Goal: Task Accomplishment & Management: Complete application form

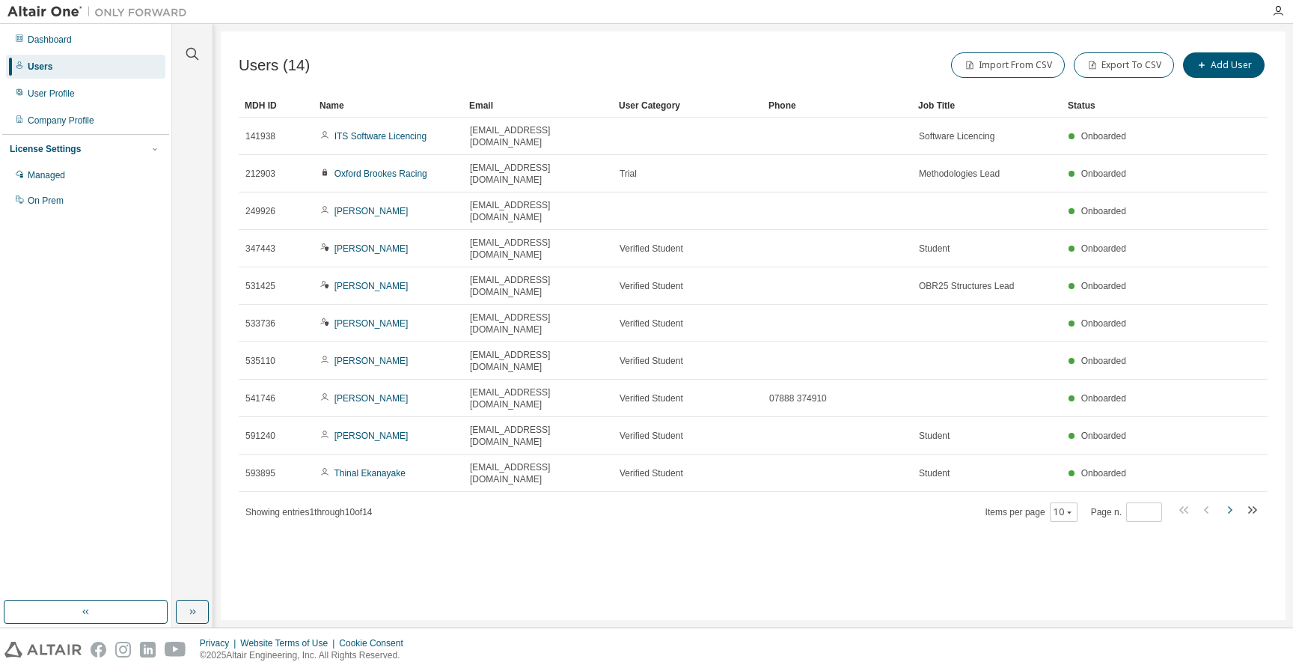
click at [1228, 501] on icon "button" at bounding box center [1230, 510] width 18 height 18
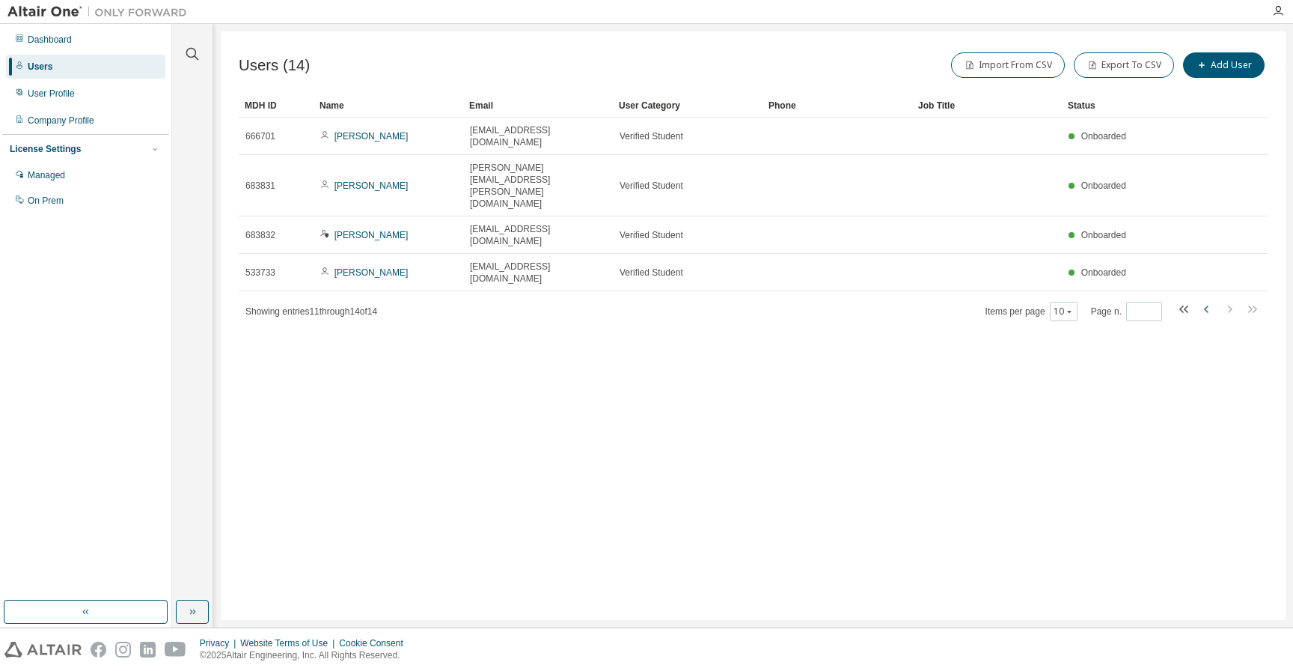
click at [1207, 300] on icon "button" at bounding box center [1207, 309] width 18 height 18
type input "*"
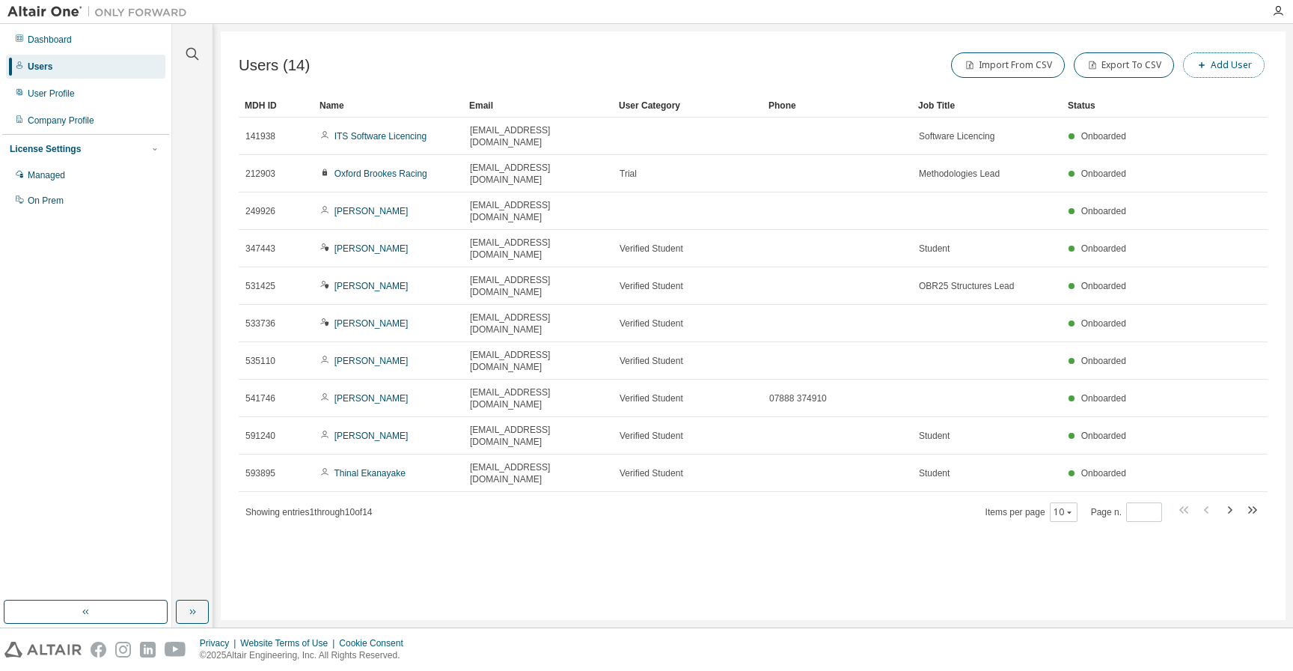
click at [1220, 60] on button "Add User" at bounding box center [1224, 64] width 82 height 25
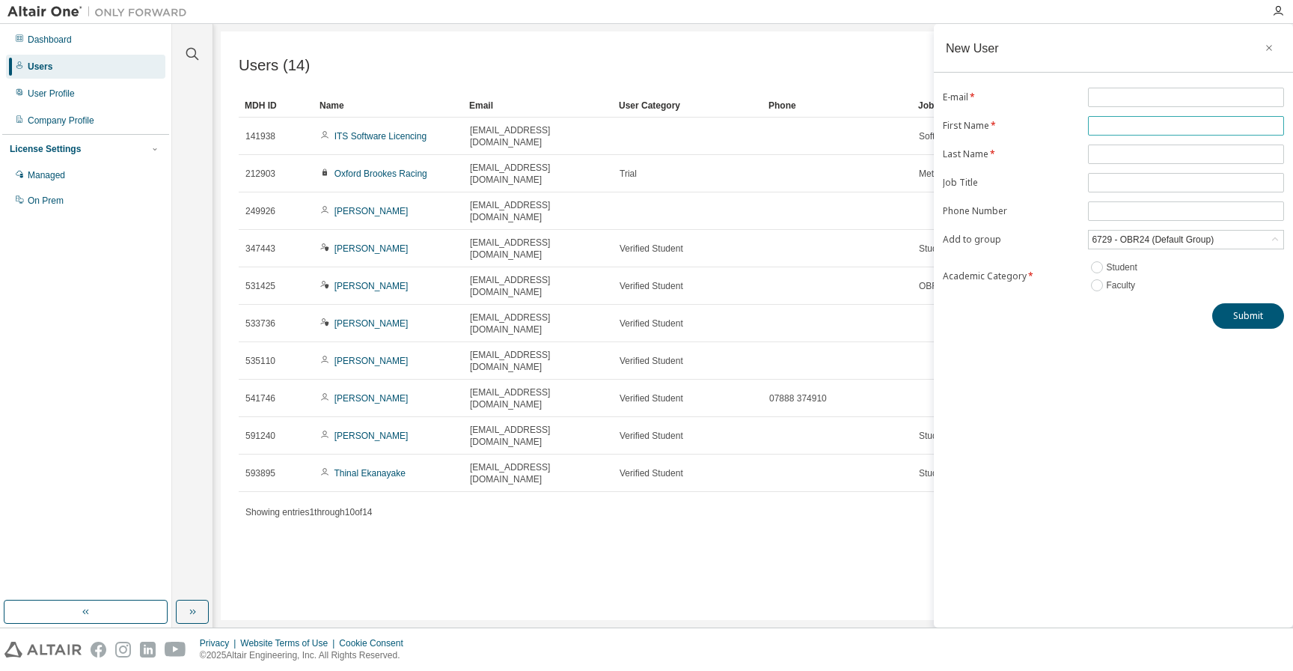
click at [1128, 119] on span at bounding box center [1186, 125] width 196 height 19
click at [1127, 131] on input "text" at bounding box center [1186, 126] width 189 height 12
type input "******"
click at [1132, 99] on input "text" at bounding box center [1186, 97] width 189 height 12
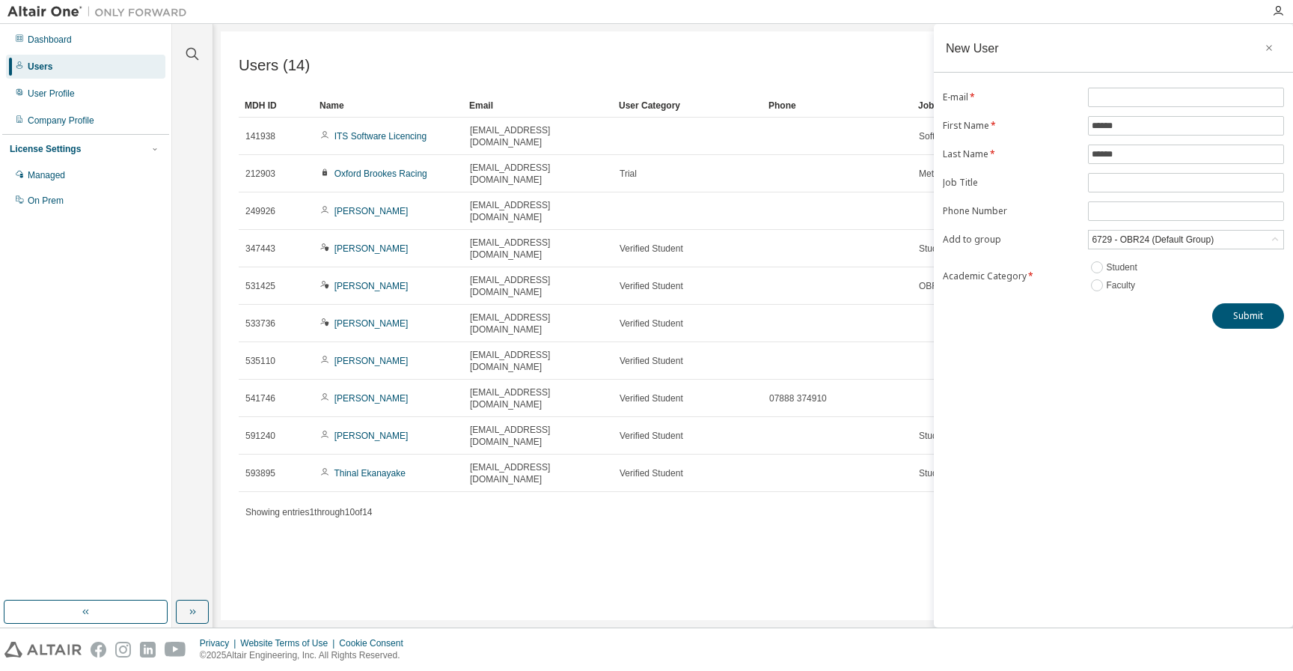
click at [1123, 383] on div "New User E-mail * First Name * ****** Last Name * ****** Job Title Phone Number…" at bounding box center [1113, 325] width 359 height 603
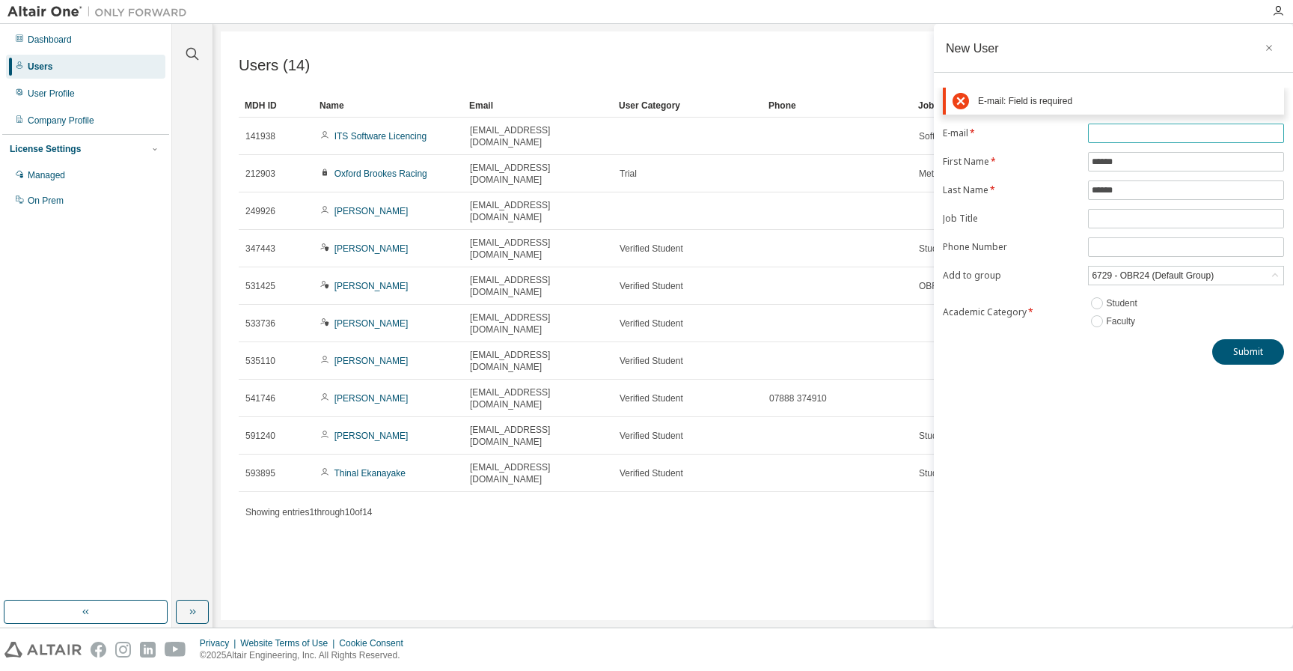
click at [1139, 138] on input "text" at bounding box center [1186, 133] width 189 height 12
paste input "**********"
type input "**********"
click at [1240, 345] on div "**********" at bounding box center [1113, 325] width 359 height 603
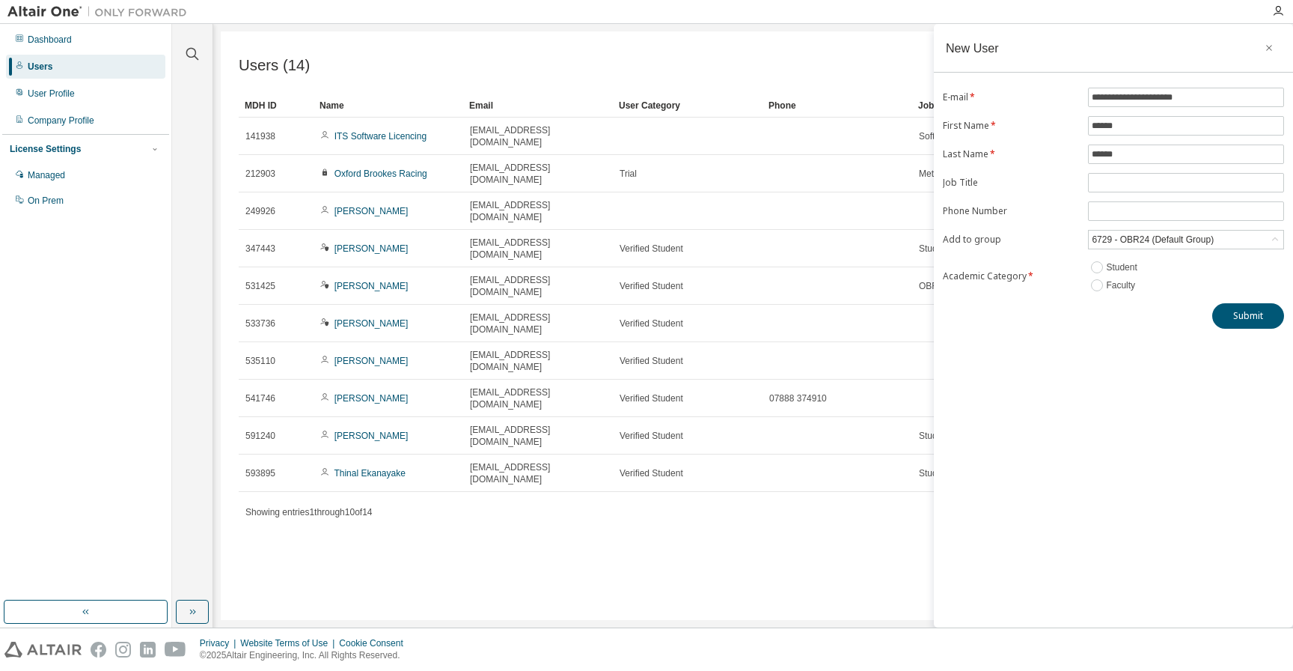
click at [0, 670] on nordpass-portal at bounding box center [0, 671] width 0 height 0
click at [1255, 312] on button "Submit" at bounding box center [1249, 315] width 72 height 25
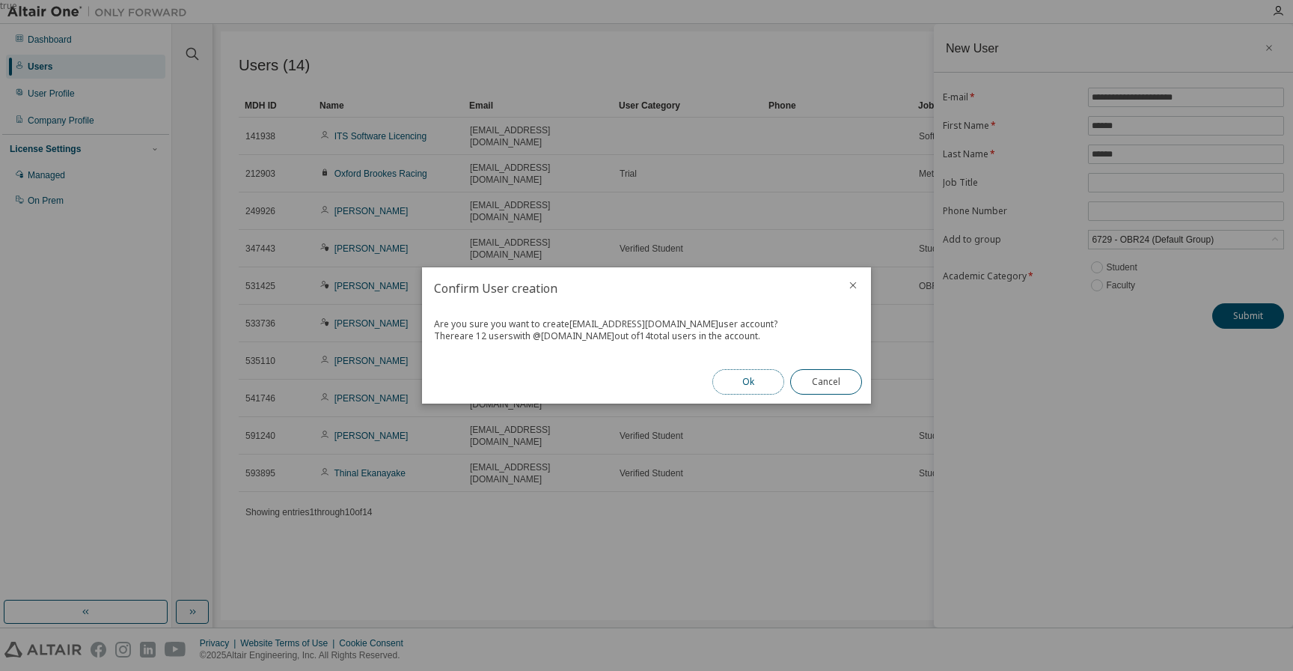
click at [746, 385] on button "Ok" at bounding box center [749, 381] width 72 height 25
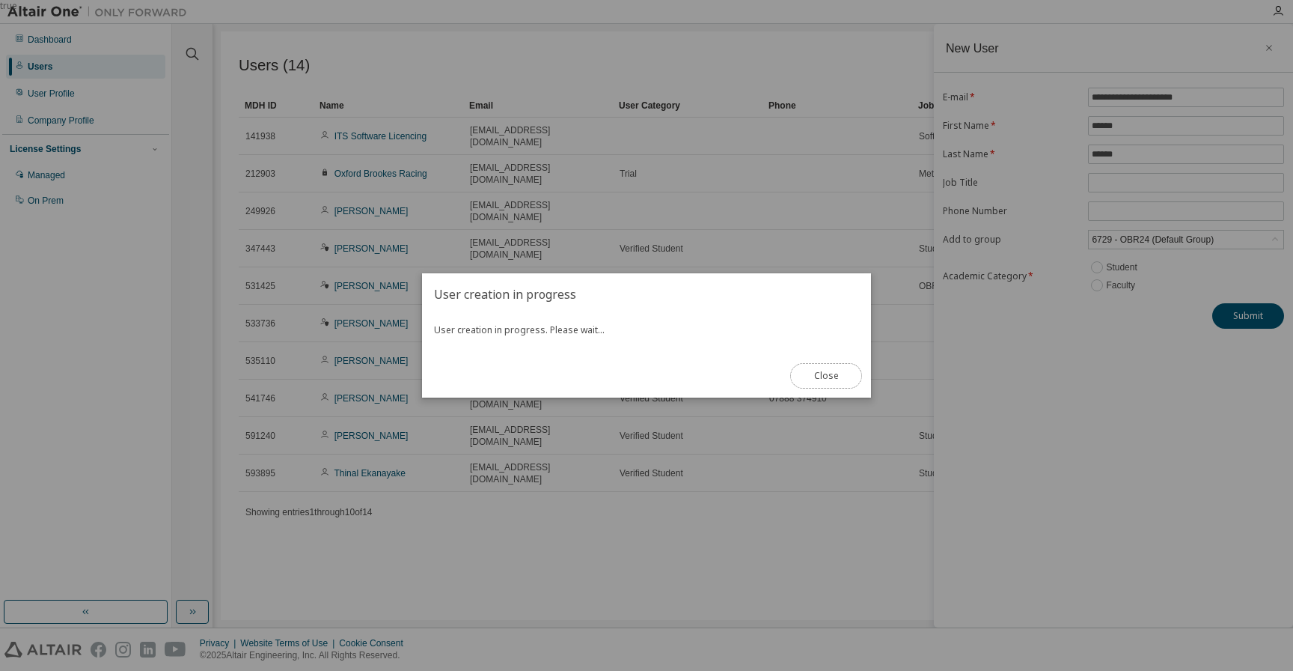
click at [0, 670] on nordpass-portal at bounding box center [0, 671] width 0 height 0
click at [1008, 539] on div "true" at bounding box center [646, 335] width 1293 height 671
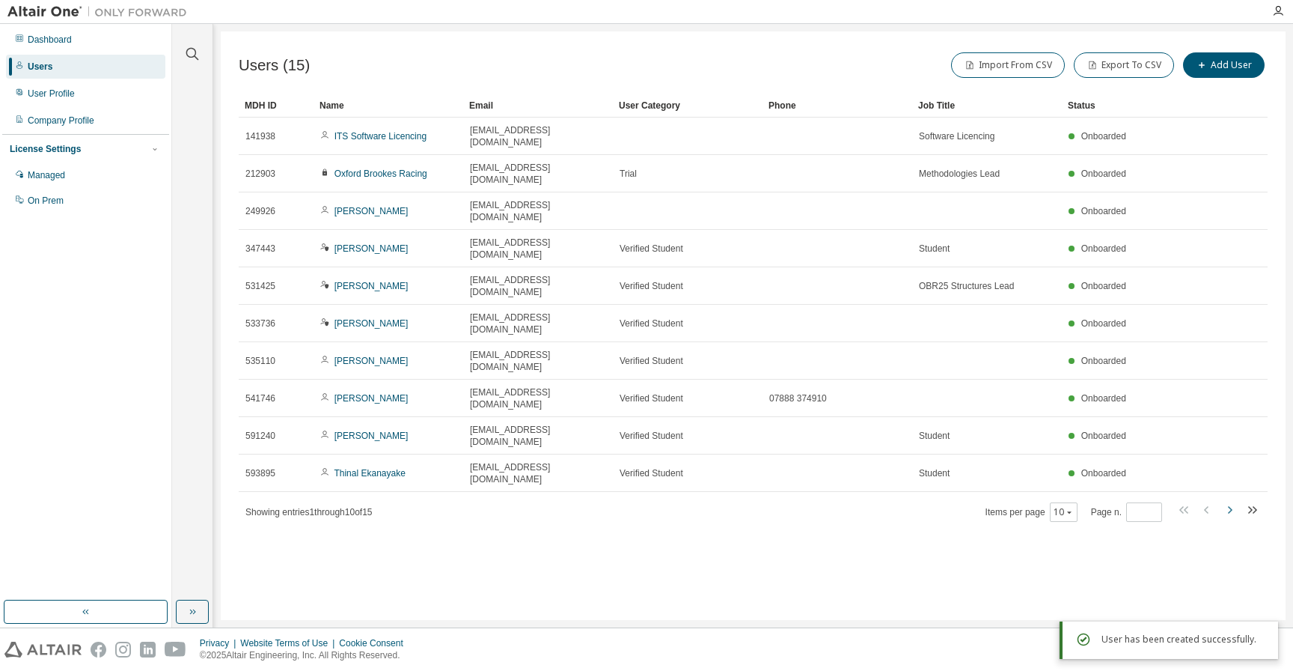
click at [1231, 501] on icon "button" at bounding box center [1230, 510] width 18 height 18
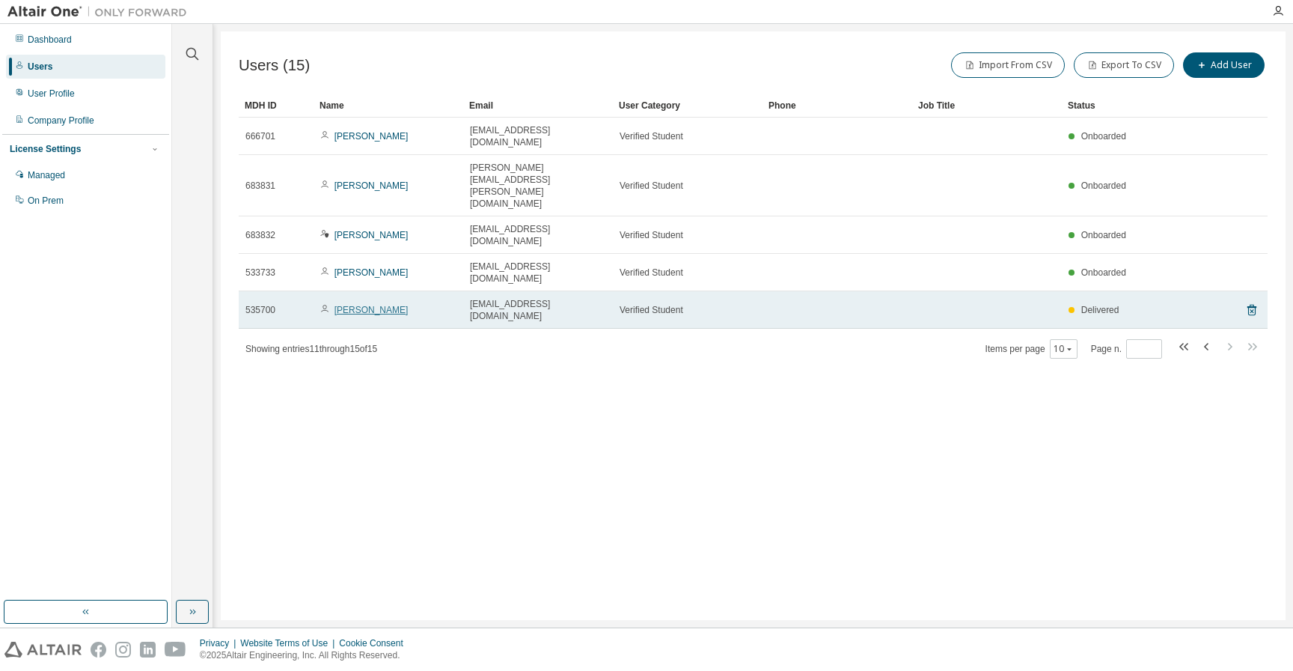
click at [365, 305] on link "[PERSON_NAME]" at bounding box center [372, 310] width 74 height 10
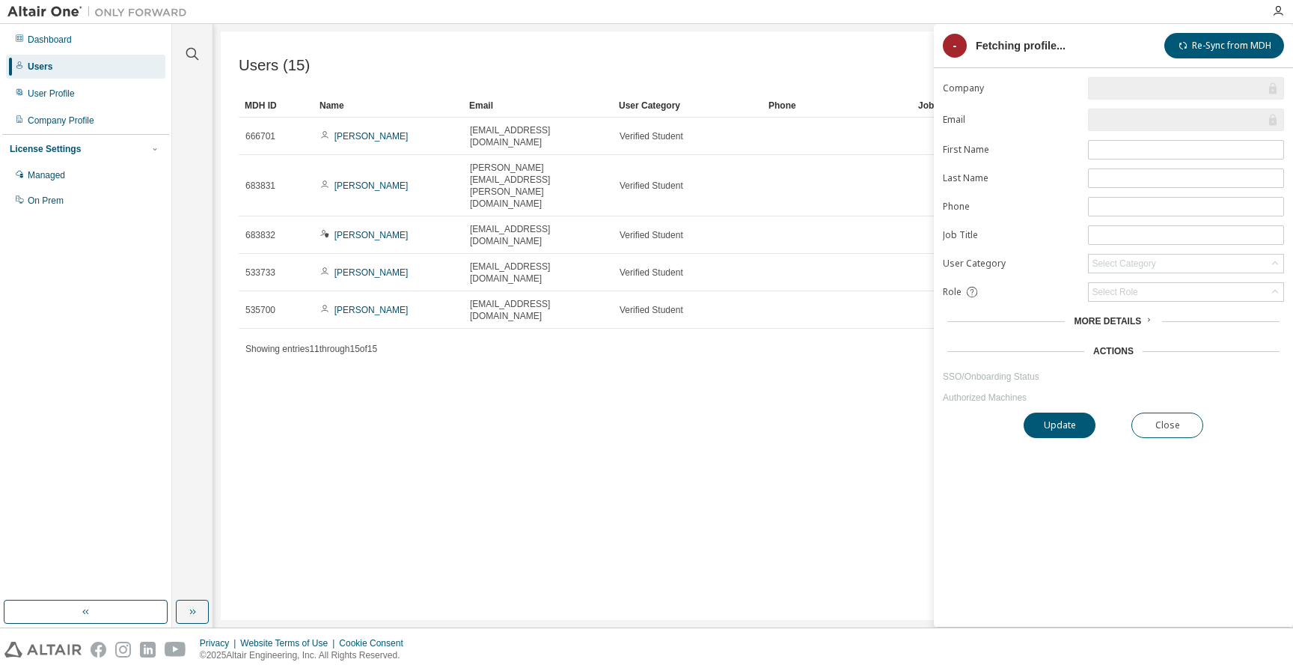
type input "*"
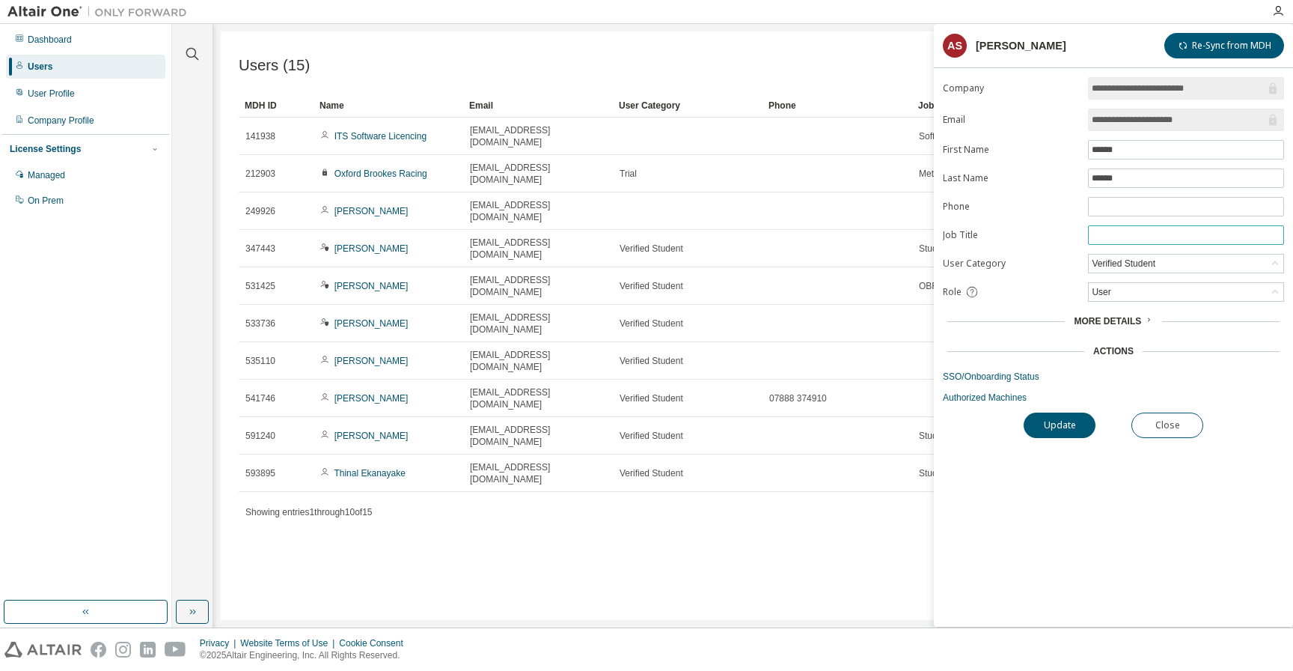
click at [1134, 237] on input "text" at bounding box center [1186, 235] width 189 height 12
type input "**********"
click at [1055, 427] on button "Update" at bounding box center [1060, 424] width 72 height 25
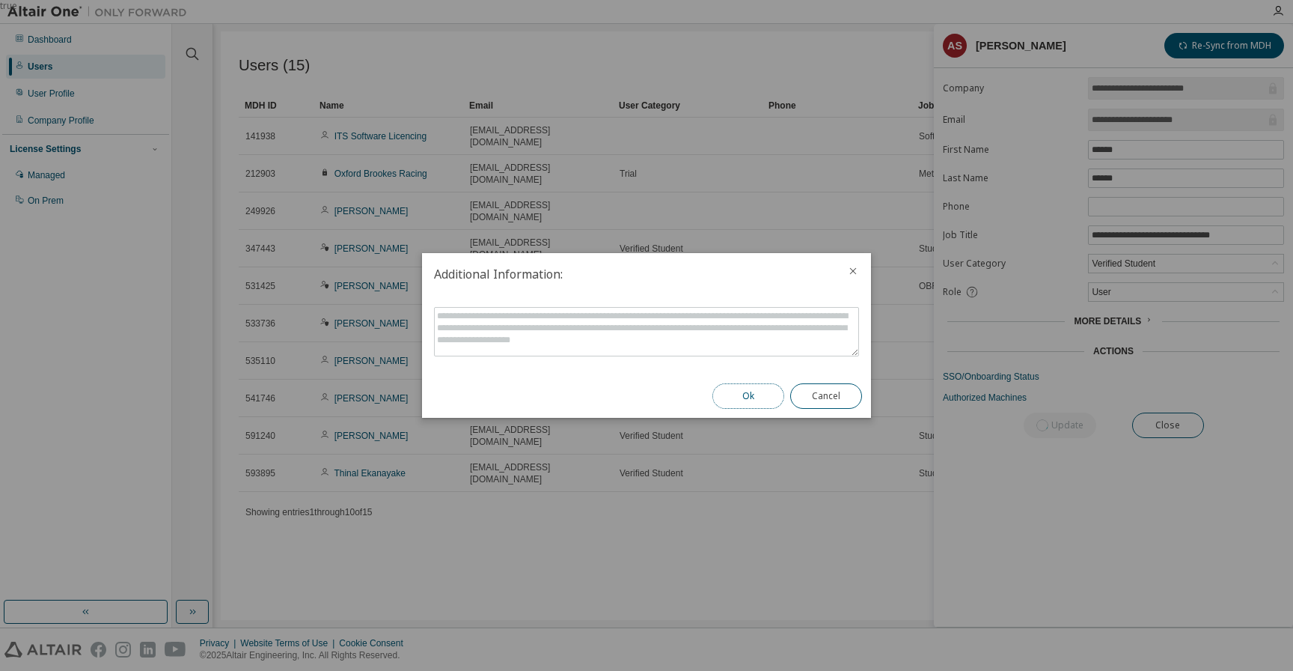
click at [749, 400] on button "Ok" at bounding box center [749, 395] width 72 height 25
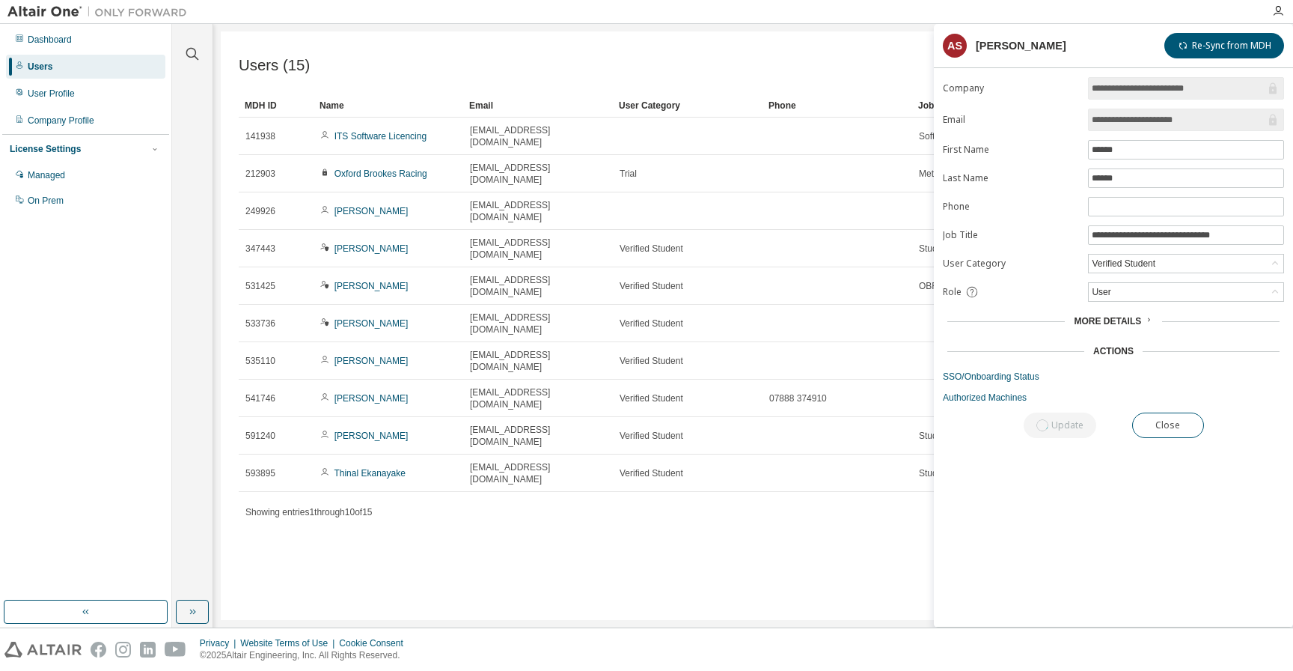
click at [0, 670] on nordpass-portal at bounding box center [0, 671] width 0 height 0
click at [796, 517] on div "Users (15) Import From CSV Export To CSV Add User Clear Load Save Save As Field…" at bounding box center [753, 325] width 1065 height 588
click at [745, 493] on div "Users (15) Import From CSV Export To CSV Add User Clear Load Save Save As Field…" at bounding box center [753, 325] width 1065 height 588
click at [1176, 430] on button "Close" at bounding box center [1168, 424] width 72 height 25
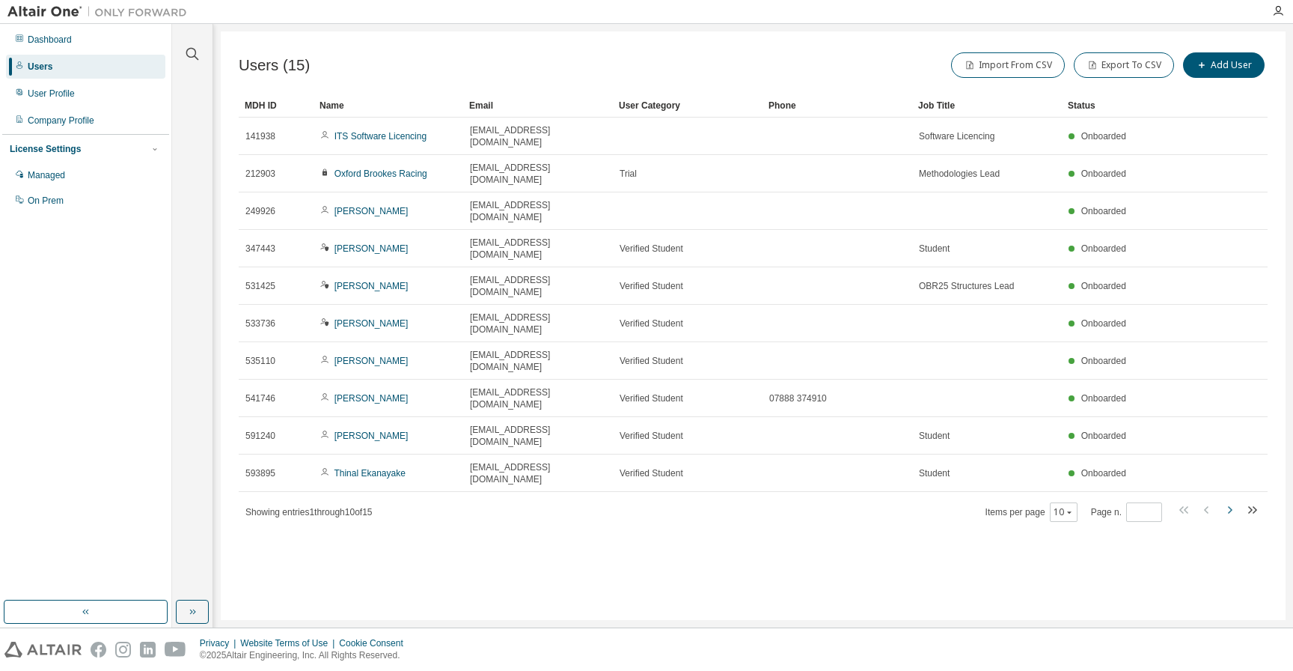
click at [1237, 501] on icon "button" at bounding box center [1230, 510] width 18 height 18
type input "*"
